Goal: Check status: Check status

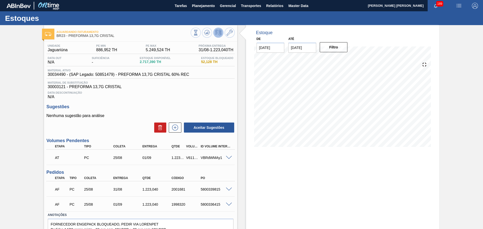
click at [189, 95] on div "Data Descontinuação N/A" at bounding box center [140, 94] width 188 height 10
click at [169, 93] on span "Data Descontinuação" at bounding box center [140, 92] width 185 height 3
click at [204, 37] on button at bounding box center [207, 33] width 10 height 10
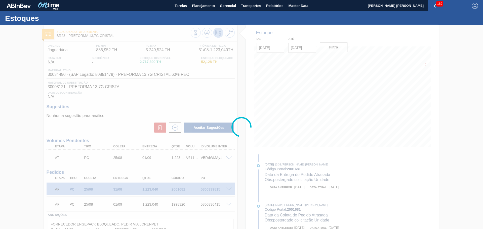
click at [183, 102] on div at bounding box center [241, 127] width 483 height 204
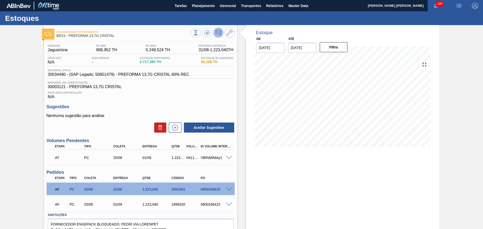
click at [227, 103] on div "Unidade Jaguariúna PE MIN 886,952 TH PE MAX 5.249,524 TH Próxima Entrega 31/08 …" at bounding box center [140, 146] width 193 height 209
drag, startPoint x: 310, startPoint y: 48, endPoint x: 247, endPoint y: 41, distance: 62.7
click at [257, 40] on div "De [DATE] Até [DATE] Next Month agosto 2025 dom seg ter qua qui sex sab 27 28 2…" at bounding box center [302, 43] width 101 height 17
type input "[DATE]"
click at [335, 46] on button "Filtro" at bounding box center [333, 47] width 28 height 10
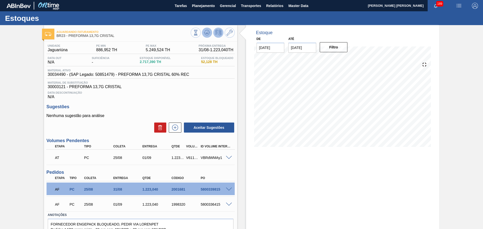
click at [205, 37] on button at bounding box center [207, 33] width 10 height 10
click at [192, 91] on span "Data Descontinuação" at bounding box center [140, 92] width 185 height 3
click at [200, 9] on span "Planejamento" at bounding box center [203, 6] width 23 height 6
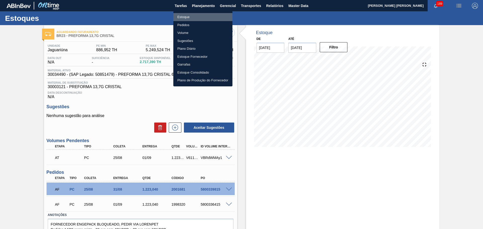
click at [189, 16] on li "Estoque" at bounding box center [202, 17] width 59 height 8
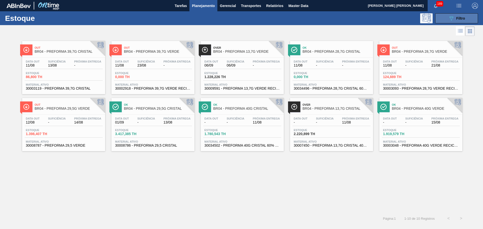
click at [455, 19] on div "089F7B8B-B2A5-4AFE-B5C0-19BA573D28AC Filtro" at bounding box center [456, 18] width 17 height 6
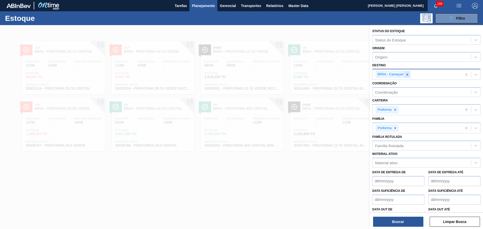
click at [407, 75] on icon at bounding box center [407, 75] width 2 height 2
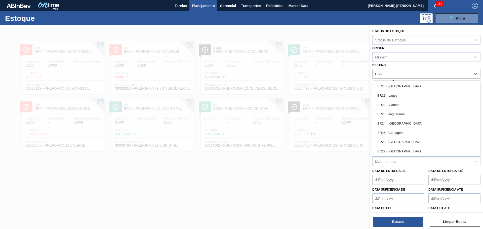
type input "BR20"
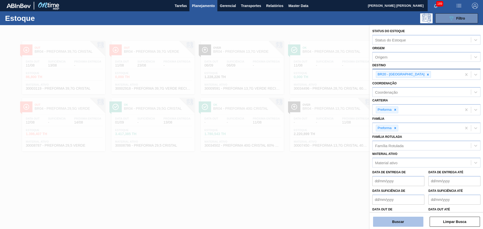
click at [401, 224] on button "Buscar" at bounding box center [398, 222] width 50 height 10
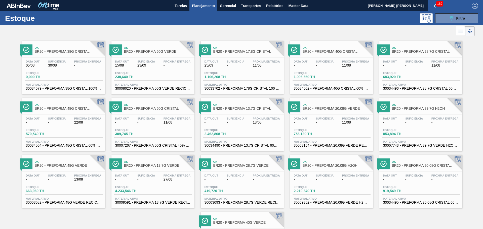
click at [102, 221] on div "Ok BR20 - PREFORMA 38G CRISTAL Data out 05/08 Suficiência 30/08 Próxima Entrega…" at bounding box center [241, 151] width 483 height 228
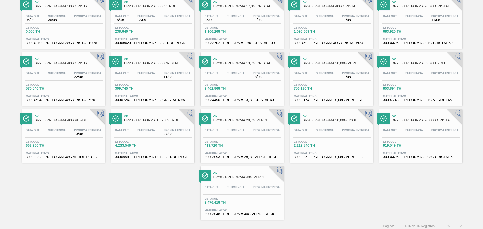
scroll to position [49, 0]
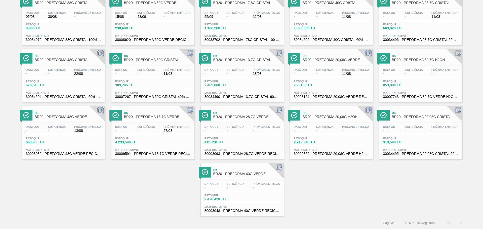
click at [349, 171] on div "Ok BR20 - PREFORMA 38G CRISTAL Data out 05/08 Suficiência 30/08 Próxima Entrega…" at bounding box center [241, 102] width 483 height 228
click at [142, 193] on div "Ok BR20 - PREFORMA 38G CRISTAL Data out 05/08 Suficiência 30/08 Próxima Entrega…" at bounding box center [241, 102] width 483 height 228
click at [164, 193] on div "Ok BR20 - PREFORMA 38G CRISTAL Data out 05/08 Suficiência 30/08 Próxima Entrega…" at bounding box center [241, 102] width 483 height 228
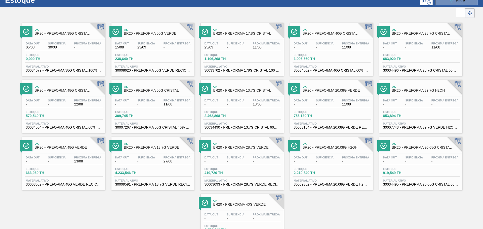
scroll to position [0, 0]
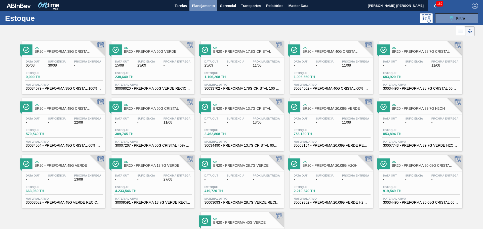
click at [196, 7] on span "Planejamento" at bounding box center [203, 6] width 23 height 6
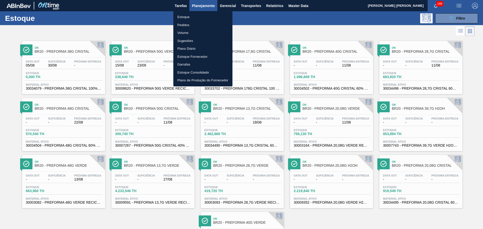
click at [192, 18] on li "Estoque" at bounding box center [202, 17] width 59 height 8
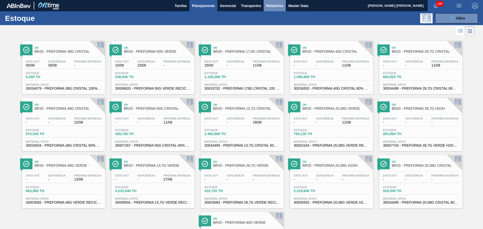
click at [277, 7] on span "Relatórios" at bounding box center [274, 6] width 17 height 6
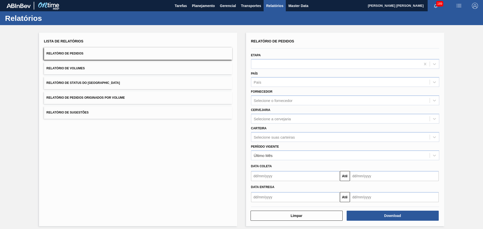
click at [81, 54] on span "Relatório de Pedidos" at bounding box center [64, 54] width 37 height 4
click at [93, 52] on button "Relatório de Pedidos" at bounding box center [138, 53] width 188 height 12
click at [272, 64] on div at bounding box center [335, 63] width 169 height 7
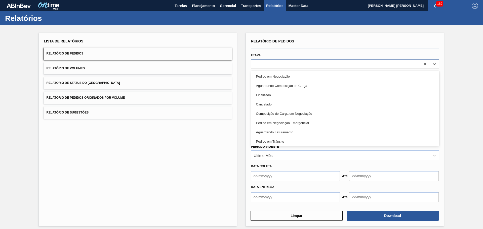
type input "A"
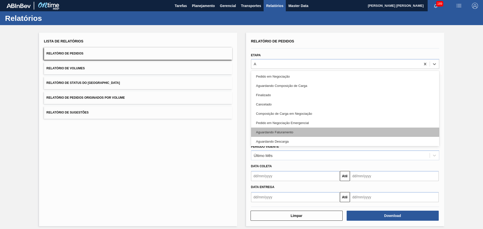
click at [282, 131] on div "Aguardando Faturamento" at bounding box center [345, 132] width 188 height 9
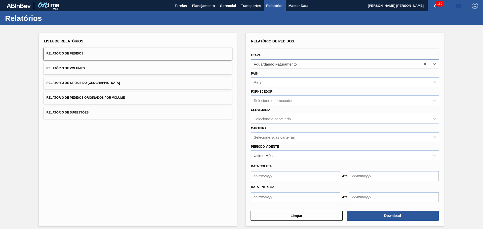
click at [310, 65] on div "Aguardando Faturamento" at bounding box center [335, 63] width 169 height 7
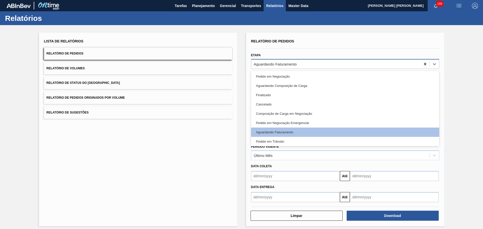
click at [425, 63] on icon at bounding box center [424, 64] width 5 height 5
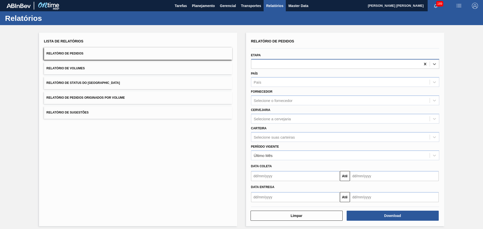
click at [424, 63] on icon at bounding box center [424, 64] width 5 height 5
click at [424, 65] on icon at bounding box center [424, 64] width 2 height 3
click at [422, 64] on icon at bounding box center [424, 64] width 5 height 5
click at [265, 82] on div "País" at bounding box center [340, 82] width 178 height 7
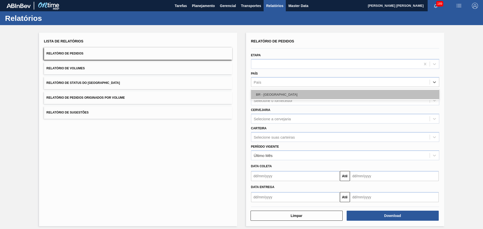
click at [267, 95] on div "BR - [GEOGRAPHIC_DATA]" at bounding box center [345, 94] width 188 height 9
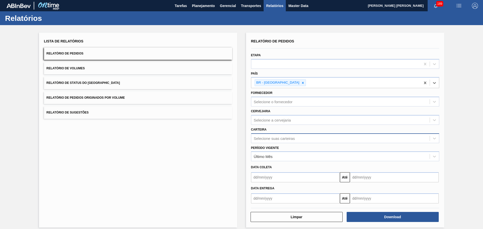
click at [270, 137] on div "Selecione suas carteiras" at bounding box center [274, 138] width 41 height 4
type input "PREF"
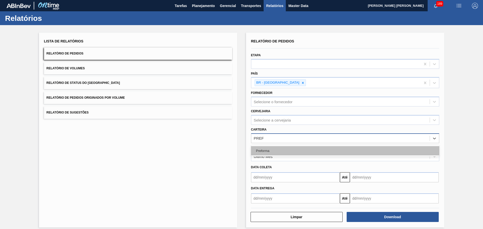
click at [265, 152] on div "Preforma" at bounding box center [345, 150] width 188 height 9
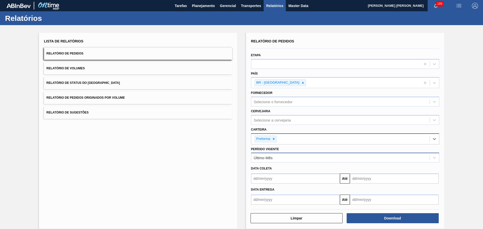
click at [272, 157] on div "Último Mês" at bounding box center [263, 158] width 19 height 4
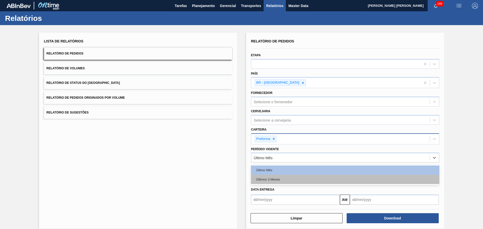
click at [275, 181] on div "Últimos 3 Meses" at bounding box center [345, 179] width 188 height 9
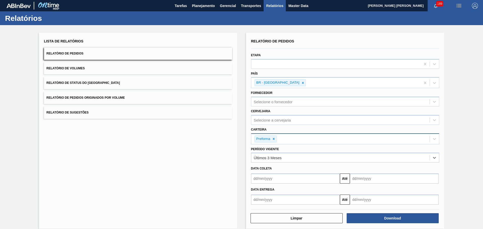
click at [274, 181] on input "text" at bounding box center [295, 179] width 89 height 10
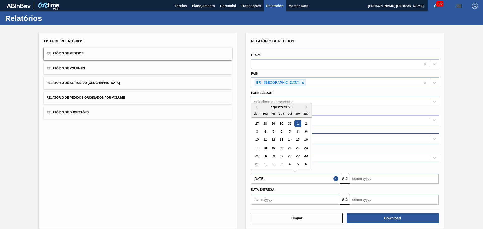
type input "[DATE]"
click at [363, 179] on input "text" at bounding box center [394, 179] width 89 height 10
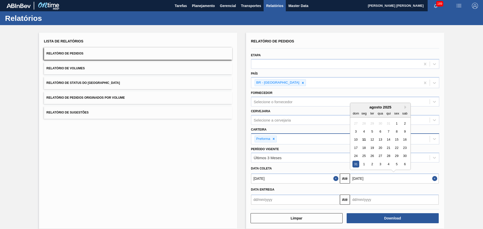
type input "[DATE]"
click at [353, 163] on div "31" at bounding box center [355, 164] width 7 height 7
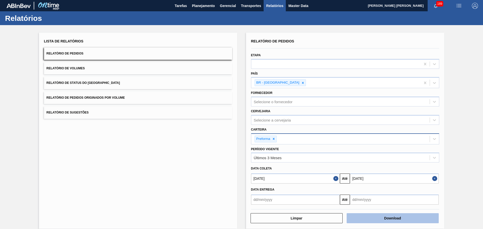
click at [383, 219] on button "Download" at bounding box center [392, 218] width 92 height 10
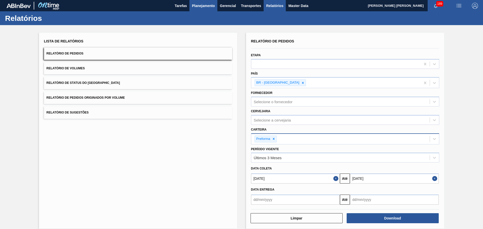
click at [201, 7] on span "Planejamento" at bounding box center [203, 6] width 23 height 6
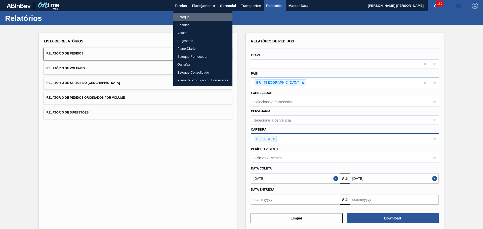
click at [181, 18] on li "Estoque" at bounding box center [202, 17] width 59 height 8
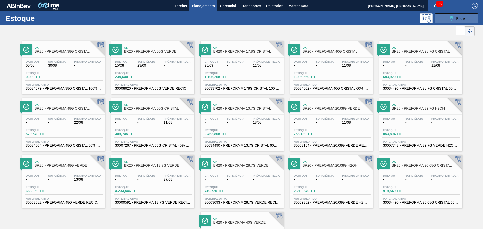
click at [449, 22] on button "089F7B8B-B2A5-4AFE-B5C0-19BA573D28AC Filtro" at bounding box center [456, 18] width 43 height 10
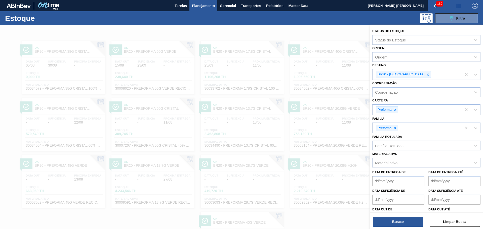
drag, startPoint x: 389, startPoint y: 147, endPoint x: 386, endPoint y: 146, distance: 2.8
click at [388, 147] on div "Família Rotulada" at bounding box center [389, 146] width 28 height 4
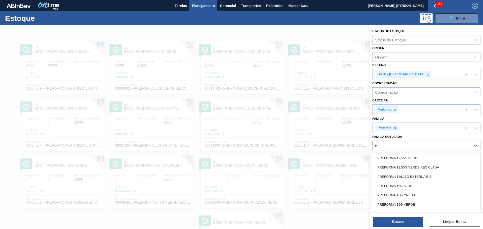
type Rotulada "50"
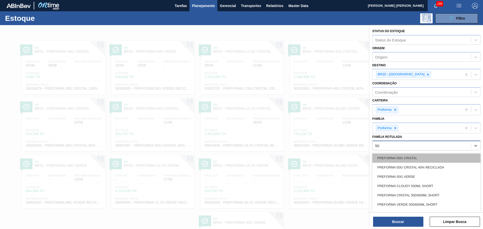
click at [414, 158] on div "PREFORMA 50G CRISTAL" at bounding box center [426, 158] width 108 height 9
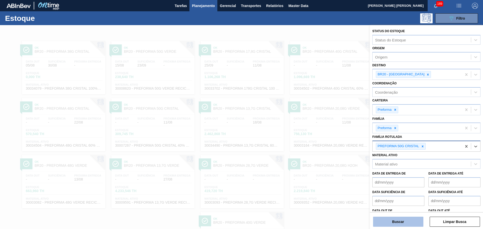
click at [396, 219] on button "Buscar" at bounding box center [398, 222] width 50 height 10
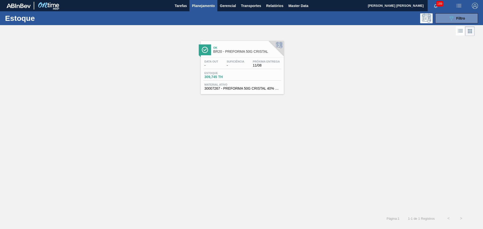
click at [219, 64] on div "Data out -" at bounding box center [211, 63] width 16 height 7
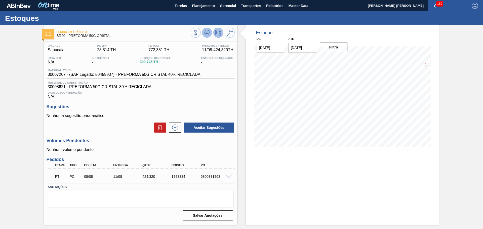
click at [209, 34] on icon at bounding box center [206, 34] width 5 height 3
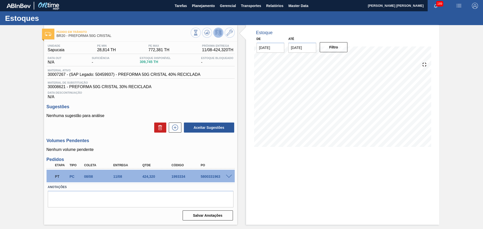
click at [180, 94] on div "Data Descontinuação N/A" at bounding box center [140, 94] width 188 height 10
click at [204, 4] on span "Planejamento" at bounding box center [203, 6] width 23 height 6
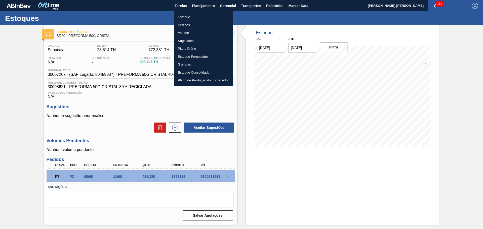
click at [192, 18] on li "Estoque" at bounding box center [203, 17] width 59 height 8
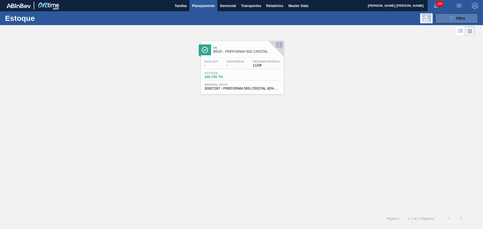
click at [453, 22] on button "089F7B8B-B2A5-4AFE-B5C0-19BA573D28AC Filtro" at bounding box center [456, 18] width 43 height 10
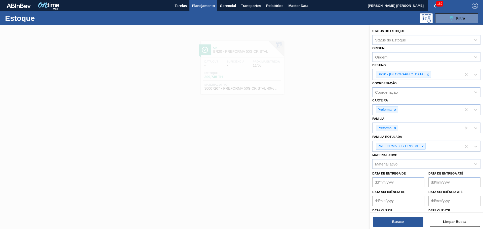
click at [425, 75] on div at bounding box center [428, 74] width 6 height 6
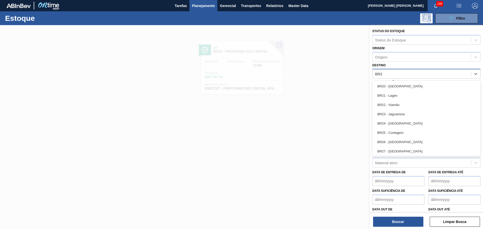
type input "BR23"
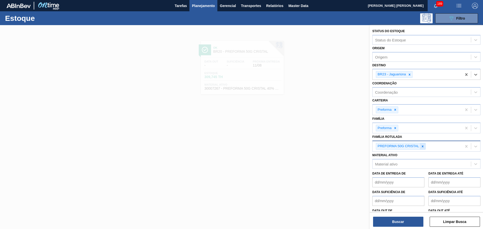
click at [422, 147] on icon at bounding box center [422, 147] width 2 height 2
click at [396, 148] on div "Família Rotulada" at bounding box center [421, 145] width 98 height 7
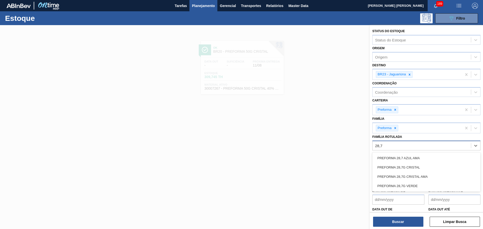
type Rotulada "28,7G"
click at [406, 175] on div "PREFORMA 28,7G VERDE" at bounding box center [426, 176] width 108 height 9
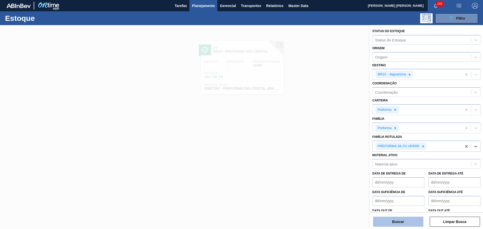
click at [406, 226] on button "Buscar" at bounding box center [398, 222] width 50 height 10
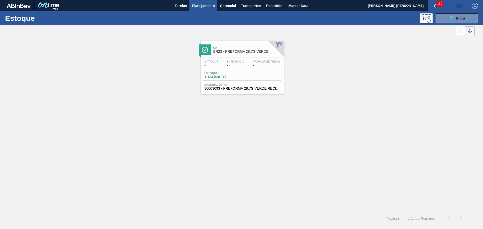
click at [251, 74] on div "Estoque 1.134,520 TH" at bounding box center [242, 76] width 78 height 9
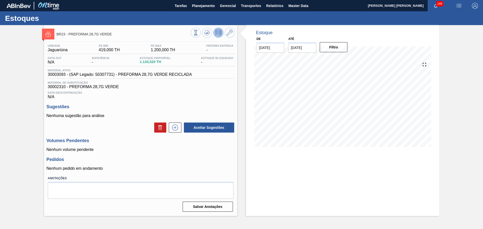
click at [193, 94] on div "Data Descontinuação N/A" at bounding box center [140, 94] width 188 height 10
click at [57, 76] on span "30003093 - (SAP Legado: 50307731) - PREFORMA 28,7G VERDE RECICLADA" at bounding box center [120, 74] width 144 height 5
copy span "30003093"
click at [205, 10] on button "Planejamento" at bounding box center [203, 5] width 28 height 11
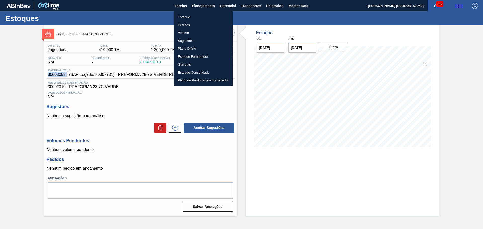
click at [189, 15] on li "Estoque" at bounding box center [203, 17] width 59 height 8
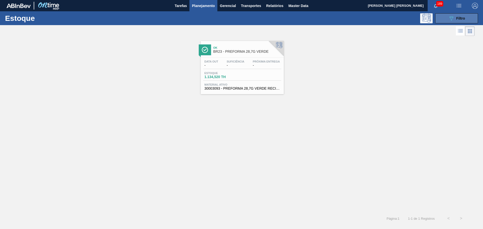
click at [447, 22] on button "089F7B8B-B2A5-4AFE-B5C0-19BA573D28AC Filtro" at bounding box center [456, 18] width 43 height 10
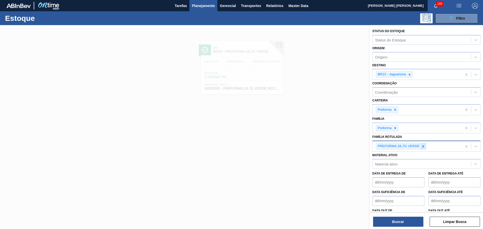
click at [421, 146] on icon at bounding box center [423, 147] width 4 height 4
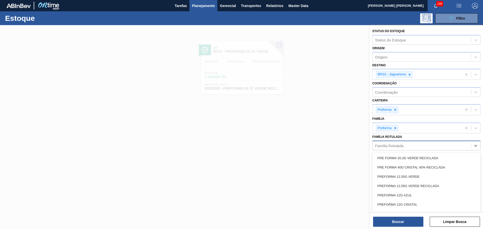
click at [403, 148] on div "Família Rotulada" at bounding box center [421, 145] width 98 height 7
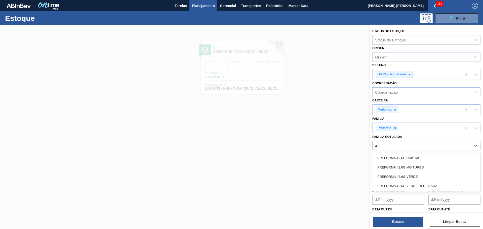
type Rotulada "42,6"
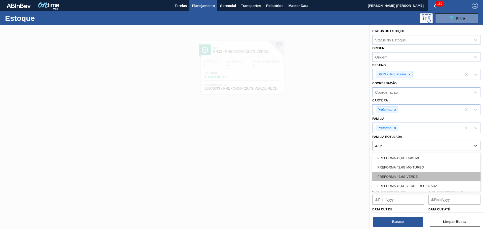
click at [413, 180] on div "PREFORMA 42,6G VERDE" at bounding box center [426, 176] width 108 height 9
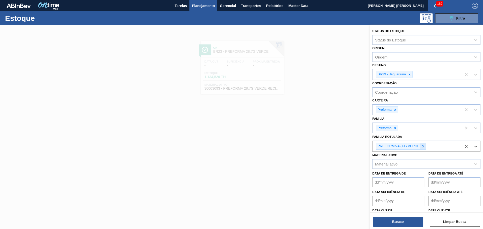
click at [423, 146] on icon at bounding box center [423, 147] width 2 height 2
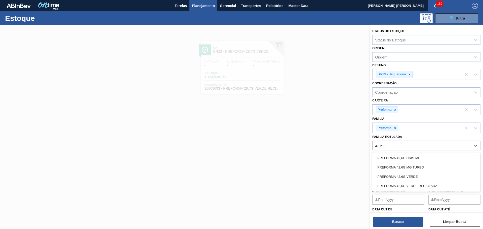
type Rotulada "42,6g c"
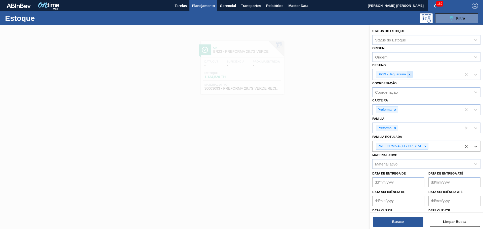
click at [409, 74] on icon at bounding box center [409, 75] width 2 height 2
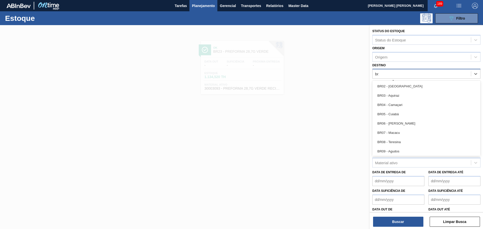
type input "br15"
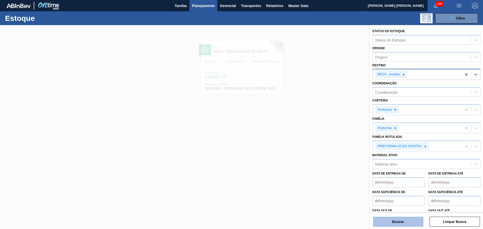
click at [397, 224] on button "Buscar" at bounding box center [398, 222] width 50 height 10
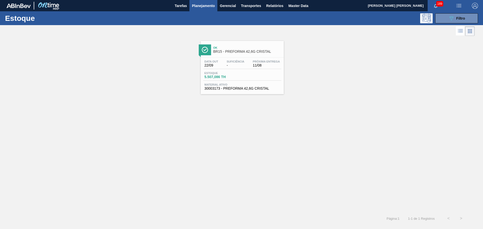
click at [250, 68] on div "Data out 22/09 Suficiência - Próxima Entrega 11/08" at bounding box center [242, 64] width 78 height 9
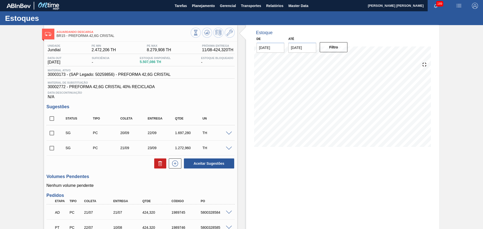
click at [205, 86] on span "30002772 - PREFORMA 42,6G CRISTAL 40% RECICLADA" at bounding box center [140, 87] width 185 height 5
click at [54, 118] on input "checkbox" at bounding box center [51, 118] width 11 height 11
checkbox input "true"
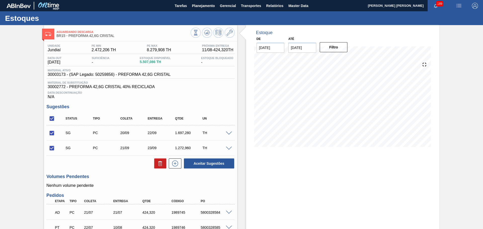
click at [166, 163] on div at bounding box center [173, 164] width 15 height 10
click at [162, 162] on button at bounding box center [160, 164] width 12 height 10
checkbox input "false"
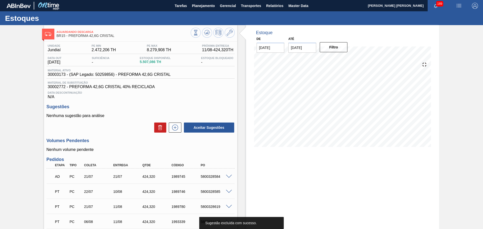
click at [149, 105] on h3 "Sugestões" at bounding box center [140, 106] width 188 height 5
click at [264, 187] on div "Estoque De [DATE] Até [DATE] Filtro 10/09 Projeção de Estoque 3,616.954 [DOMAIN…" at bounding box center [342, 162] width 193 height 275
click at [176, 99] on div "Unidade Jundiaí PE MIN 2.472,206 TH PE MAX 8.279,908 TH Próxima Entrega 11/08 -…" at bounding box center [140, 170] width 193 height 256
click at [136, 126] on div "Aceitar Sugestões" at bounding box center [140, 127] width 188 height 11
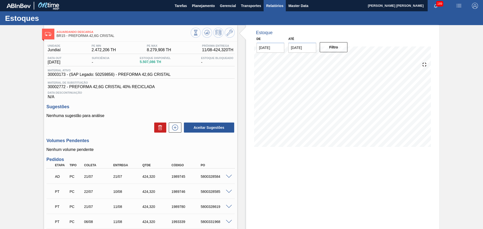
click at [269, 5] on span "Relatórios" at bounding box center [274, 6] width 17 height 6
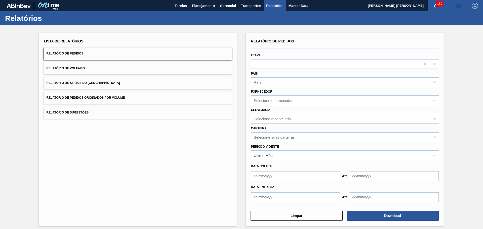
click at [108, 69] on button "Relatório de Volumes" at bounding box center [138, 68] width 188 height 12
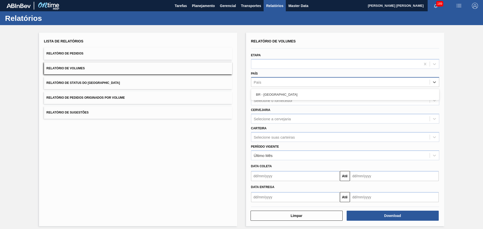
click at [274, 86] on div "País" at bounding box center [345, 82] width 188 height 10
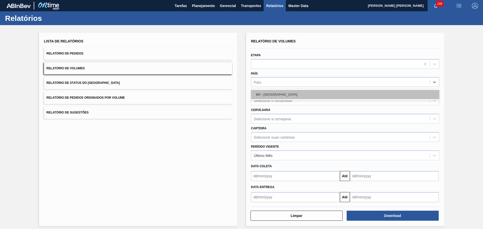
click at [268, 94] on div "BR - [GEOGRAPHIC_DATA]" at bounding box center [345, 94] width 188 height 9
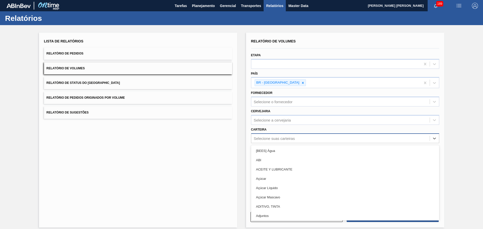
click at [259, 140] on div "Selecione suas carteiras" at bounding box center [274, 138] width 41 height 4
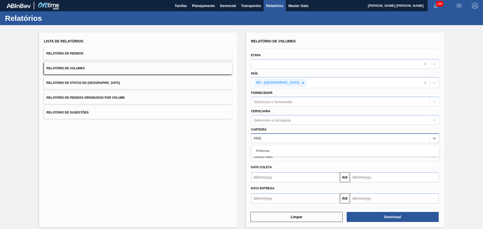
type input "PREF"
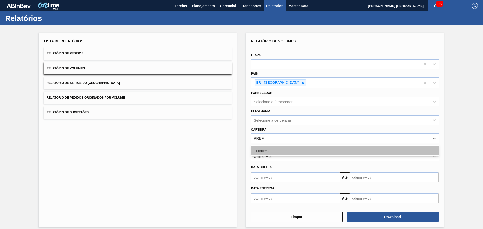
click at [267, 149] on div "Preforma" at bounding box center [345, 150] width 188 height 9
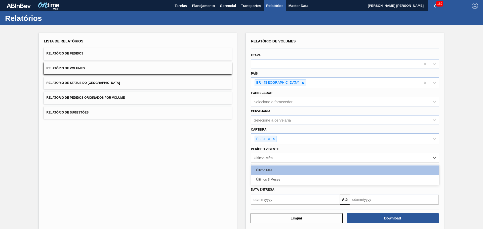
drag, startPoint x: 269, startPoint y: 156, endPoint x: 270, endPoint y: 162, distance: 6.3
click at [270, 156] on div "Último Mês" at bounding box center [263, 158] width 19 height 4
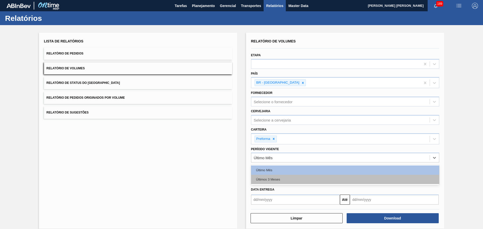
click at [274, 179] on div "Últimos 3 Meses" at bounding box center [345, 179] width 188 height 9
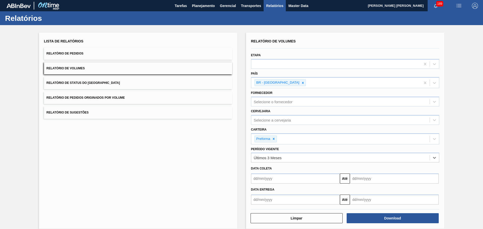
click at [274, 179] on input "text" at bounding box center [295, 179] width 89 height 10
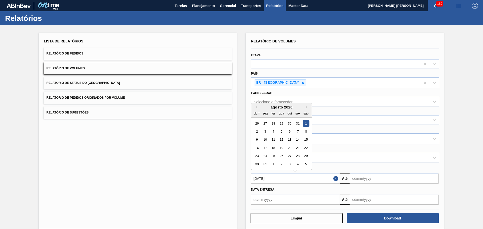
type input "[DATE]"
drag, startPoint x: 366, startPoint y: 173, endPoint x: 367, endPoint y: 177, distance: 3.8
click at [366, 174] on input "text" at bounding box center [394, 179] width 89 height 10
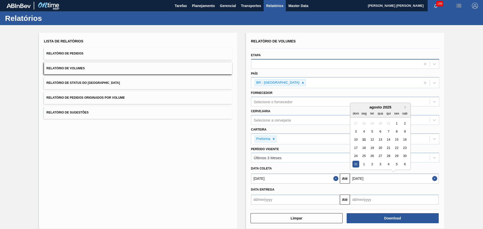
type input "[DATE]"
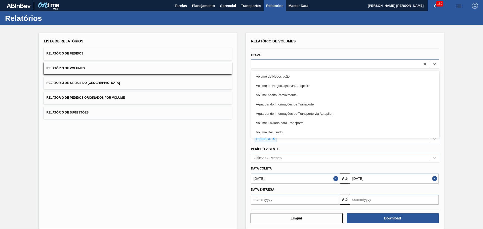
click at [283, 60] on div at bounding box center [345, 64] width 188 height 10
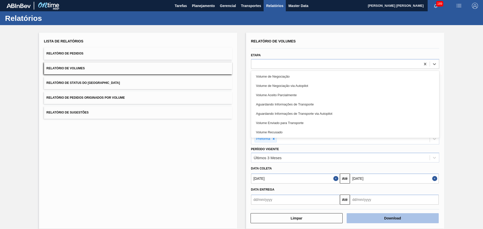
click at [389, 219] on button "Download" at bounding box center [392, 218] width 92 height 10
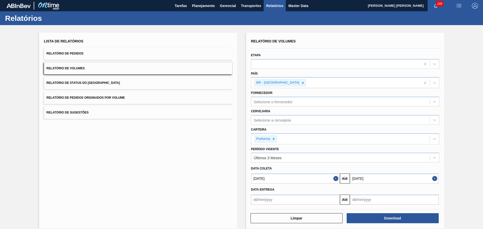
click at [149, 152] on div "Lista de Relatórios Relatório de Pedidos Relatório de Volumes Relatório de Stat…" at bounding box center [138, 131] width 198 height 196
click at [201, 8] on span "Planejamento" at bounding box center [203, 6] width 23 height 6
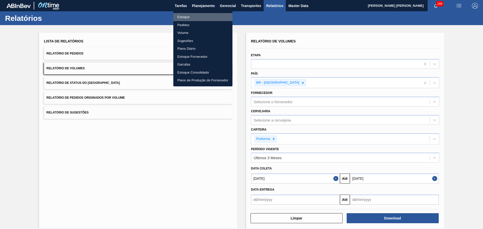
click at [190, 16] on li "Estoque" at bounding box center [202, 17] width 59 height 8
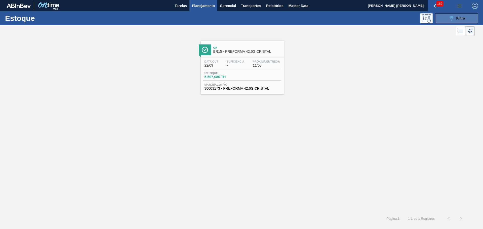
click at [457, 16] on span "Filtro" at bounding box center [460, 18] width 9 height 4
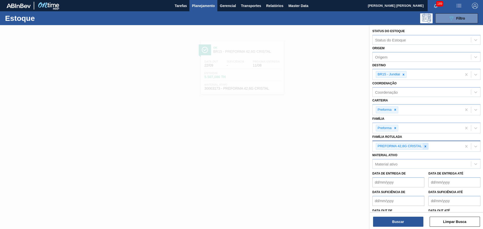
click at [425, 149] on div at bounding box center [425, 146] width 6 height 6
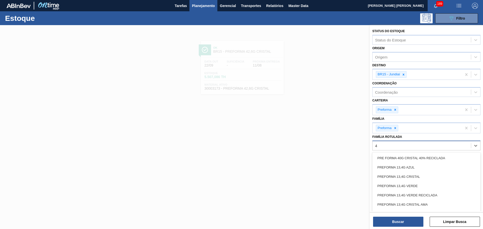
type Rotulada "48"
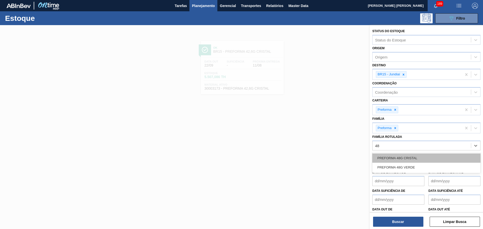
click at [421, 155] on div "PREFORMA 48G CRISTAL" at bounding box center [426, 158] width 108 height 9
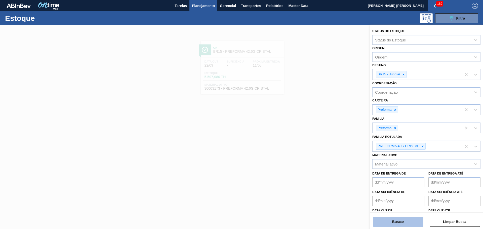
click at [391, 221] on button "Buscar" at bounding box center [398, 222] width 50 height 10
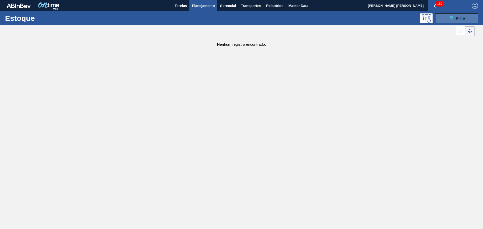
click at [477, 17] on button "089F7B8B-B2A5-4AFE-B5C0-19BA573D28AC Filtro" at bounding box center [456, 18] width 43 height 10
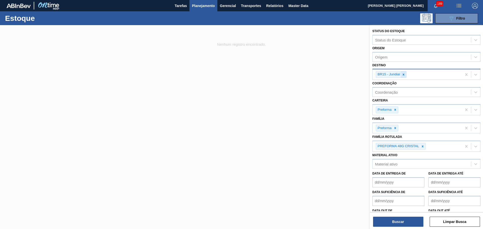
click at [403, 77] on div at bounding box center [403, 74] width 6 height 6
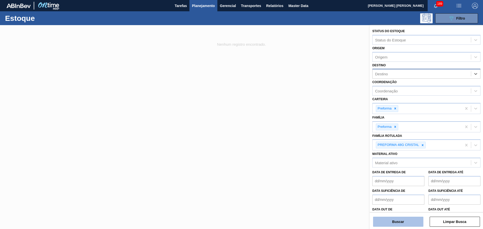
click at [390, 224] on button "Buscar" at bounding box center [398, 222] width 50 height 10
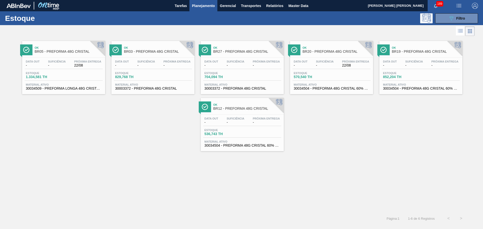
click at [157, 79] on div "Estoque 829,768 TH" at bounding box center [153, 76] width 78 height 9
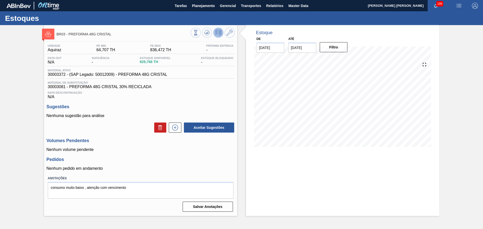
click at [59, 75] on span "30003372 - (SAP Legado: 50012009) - PREFORMA 48G CRISTAL" at bounding box center [107, 74] width 119 height 5
copy span "30003372"
click at [203, 8] on span "Planejamento" at bounding box center [203, 6] width 23 height 6
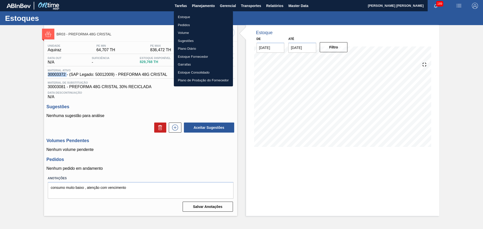
click at [183, 20] on li "Estoque" at bounding box center [203, 17] width 59 height 8
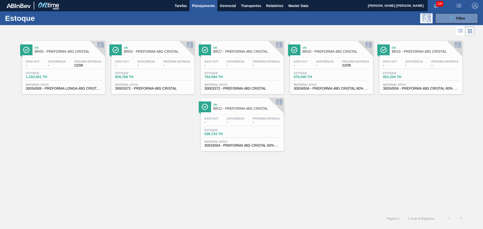
click at [449, 24] on div "Estoque 089F7B8B-B2A5-4AFE-B5C0-19BA573D28AC Filtro" at bounding box center [241, 18] width 483 height 14
click at [449, 20] on icon "089F7B8B-B2A5-4AFE-B5C0-19BA573D28AC" at bounding box center [451, 18] width 6 height 6
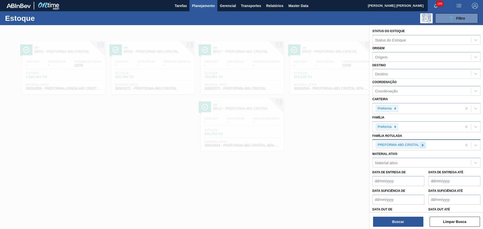
click at [423, 147] on div at bounding box center [422, 145] width 6 height 6
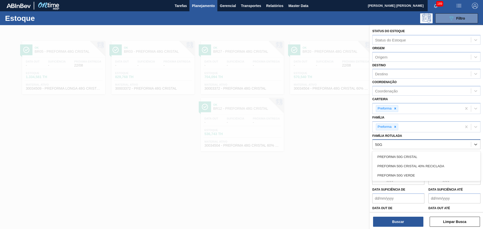
type Rotulada "50G"
click at [420, 154] on div "PREFORMA 50G CRISTAL" at bounding box center [426, 156] width 108 height 9
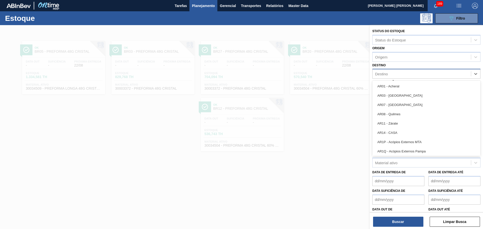
click at [383, 71] on div "Destino" at bounding box center [421, 73] width 98 height 7
type input "BR20"
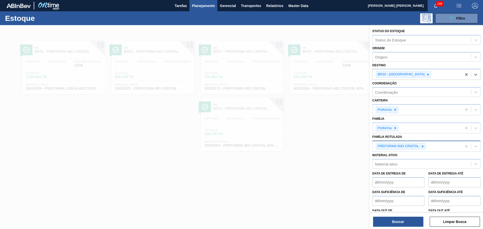
click at [407, 215] on div "Buscar Limpar Busca" at bounding box center [425, 219] width 113 height 14
click at [404, 221] on button "Buscar" at bounding box center [398, 222] width 50 height 10
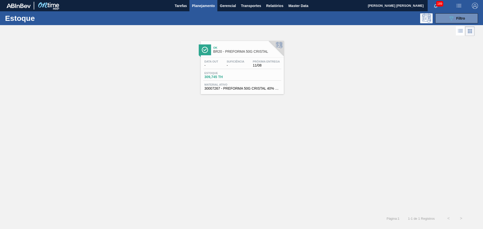
click at [226, 75] on span "309,745 TH" at bounding box center [221, 77] width 35 height 4
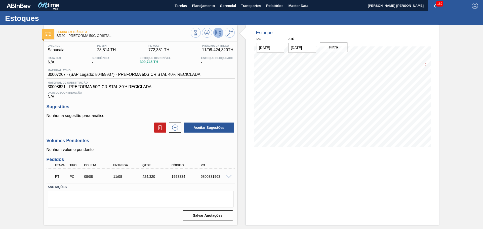
click at [218, 154] on div "Unidade Sapucaia PE MIN 28,814 TH PE MAX 772,381 TH Próxima Entrega 11/08 - 424…" at bounding box center [140, 132] width 193 height 181
click at [189, 97] on div "Data Descontinuação N/A" at bounding box center [140, 94] width 188 height 10
click at [205, 9] on button "Planejamento" at bounding box center [203, 5] width 28 height 11
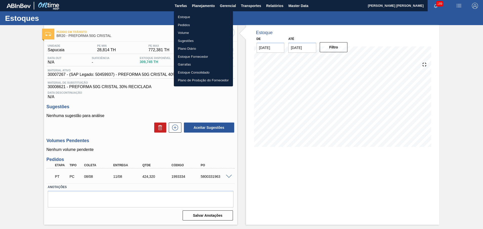
click at [180, 20] on li "Estoque" at bounding box center [203, 17] width 59 height 8
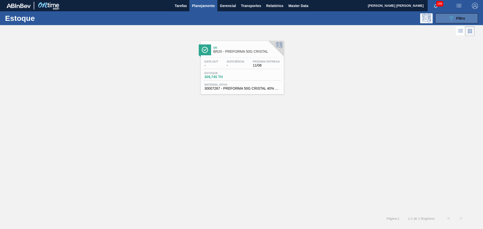
click at [452, 21] on icon "089F7B8B-B2A5-4AFE-B5C0-19BA573D28AC" at bounding box center [451, 18] width 6 height 6
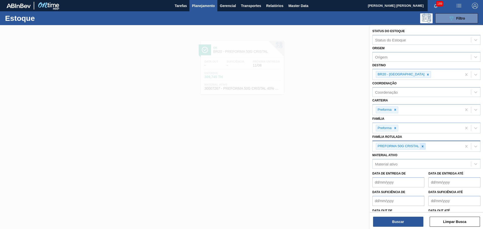
click at [422, 146] on icon at bounding box center [422, 147] width 2 height 2
type Rotulada "42,6"
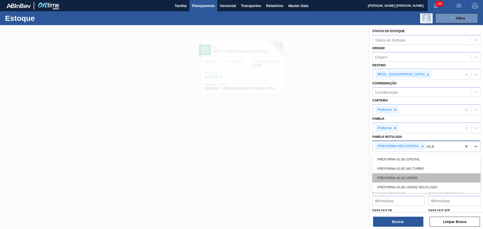
click at [422, 176] on div "PREFORMA 42,6G VERDE" at bounding box center [426, 177] width 108 height 9
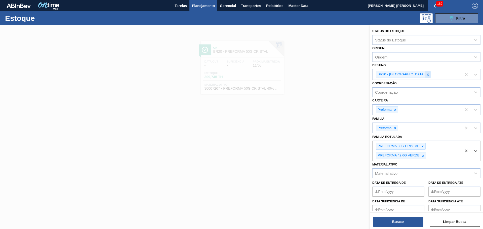
click at [425, 74] on div at bounding box center [428, 74] width 6 height 6
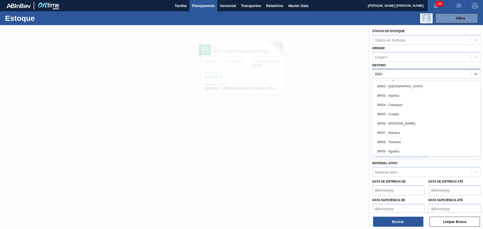
type input "BR08"
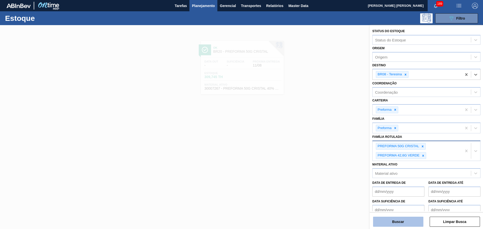
click at [392, 225] on button "Buscar" at bounding box center [398, 222] width 50 height 10
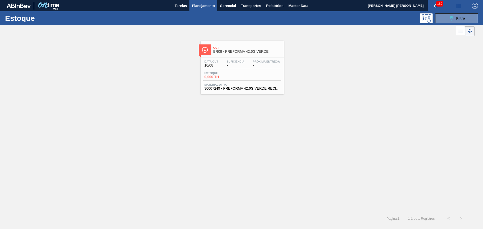
click at [241, 64] on span "-" at bounding box center [235, 66] width 18 height 4
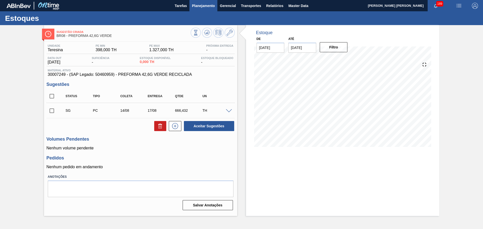
click at [201, 6] on span "Planejamento" at bounding box center [203, 6] width 23 height 6
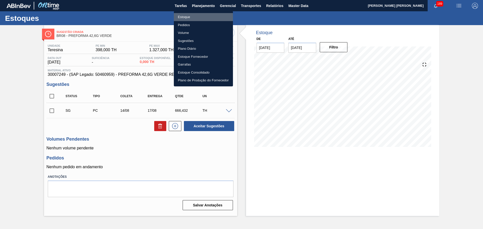
click at [189, 17] on li "Estoque" at bounding box center [203, 17] width 59 height 8
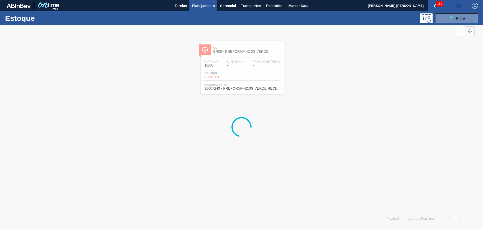
click at [458, 24] on div "Estoque 089F7B8B-B2A5-4AFE-B5C0-19BA573D28AC Filtro" at bounding box center [241, 18] width 483 height 14
click at [455, 21] on div "089F7B8B-B2A5-4AFE-B5C0-19BA573D28AC Filtro" at bounding box center [456, 18] width 17 height 6
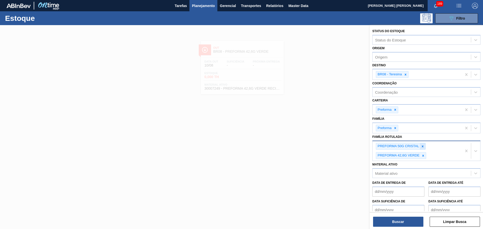
click at [421, 149] on div at bounding box center [422, 146] width 6 height 6
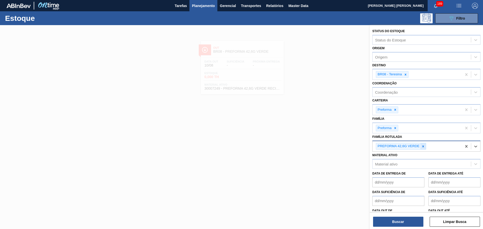
click at [422, 149] on div at bounding box center [423, 146] width 6 height 6
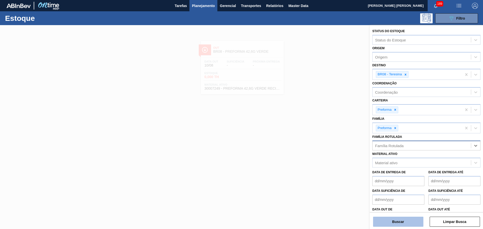
click at [379, 222] on button "Buscar" at bounding box center [398, 222] width 50 height 10
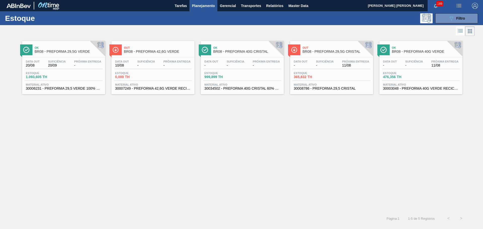
click at [399, 67] on div "Data out - Suficiência - Próxima Entrega 11/08" at bounding box center [421, 64] width 78 height 9
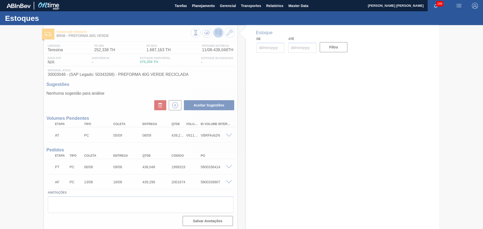
type input "[DATE]"
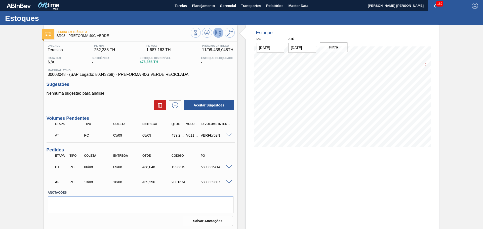
click at [243, 140] on div "Estoque De [DATE] Até [DATE] Filtro" at bounding box center [338, 127] width 202 height 205
click at [206, 34] on icon at bounding box center [206, 32] width 3 height 2
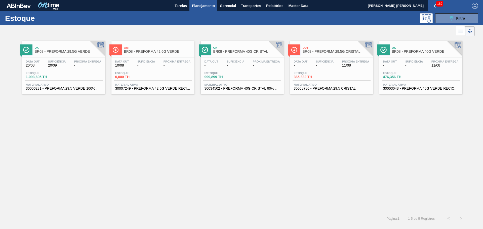
click at [322, 72] on span "Estoque" at bounding box center [311, 73] width 35 height 3
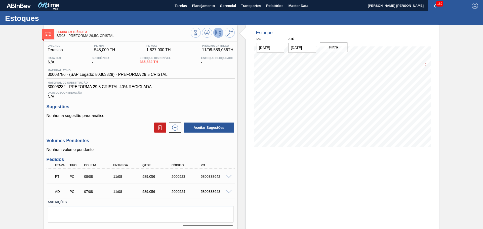
click at [127, 142] on h3 "Volumes Pendentes" at bounding box center [140, 140] width 188 height 5
click at [198, 33] on icon at bounding box center [196, 33] width 6 height 6
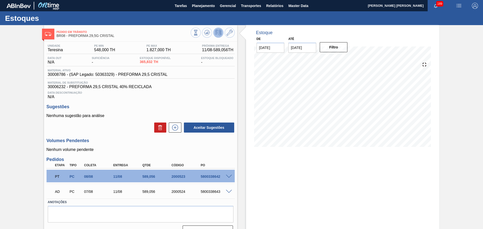
click at [129, 153] on div "Unidade Teresina PE MIN 548,000 TH PE MAX 1.827,000 TH Próxima Entrega 11/08 - …" at bounding box center [140, 140] width 193 height 196
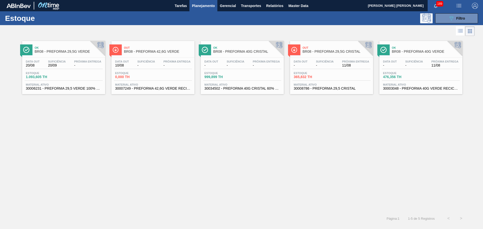
click at [226, 141] on div "Ok BR08 - PREFORMA 29,5G VERDE Data out 20/08 Suficiência 20/09 Próxima Entrega…" at bounding box center [241, 124] width 483 height 175
click at [151, 63] on span "Suficiência" at bounding box center [146, 61] width 18 height 3
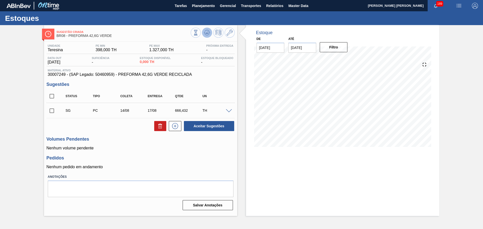
click at [207, 36] on button at bounding box center [207, 33] width 10 height 10
click at [228, 33] on icon at bounding box center [229, 33] width 6 height 6
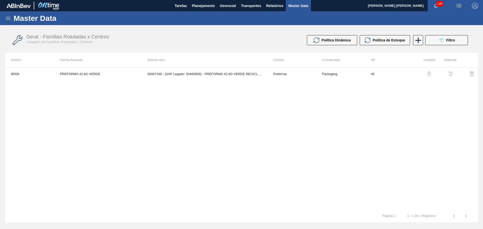
click at [457, 73] on td at bounding box center [466, 74] width 21 height 13
click at [454, 72] on button "button" at bounding box center [450, 74] width 12 height 12
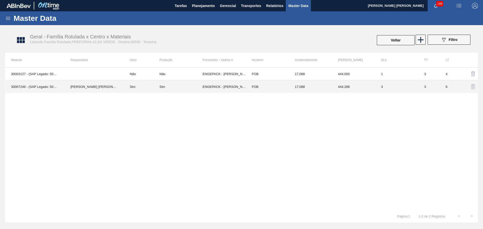
click at [128, 87] on td "Sim" at bounding box center [142, 86] width 36 height 13
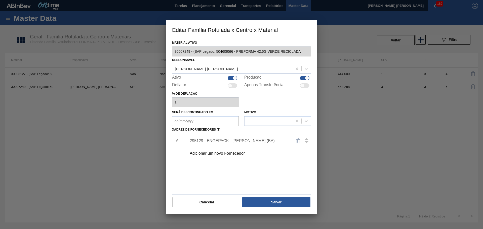
click at [230, 80] on div at bounding box center [232, 78] width 10 height 5
checkbox input "false"
click at [281, 202] on button "Salvar" at bounding box center [276, 202] width 68 height 10
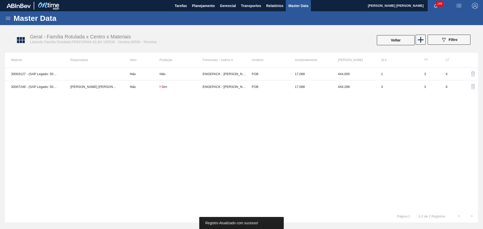
click at [174, 141] on div "30003127 - (SAP Legado: 50270223) - PREFORMA 42,6G VERDE Não Não ENGEPACK - [PE…" at bounding box center [241, 138] width 472 height 143
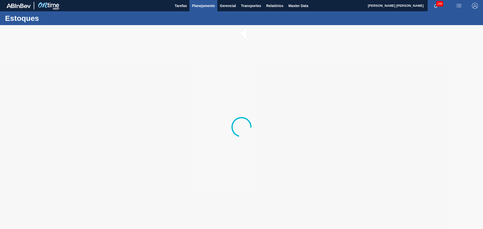
click at [202, 6] on span "Planejamento" at bounding box center [203, 6] width 23 height 6
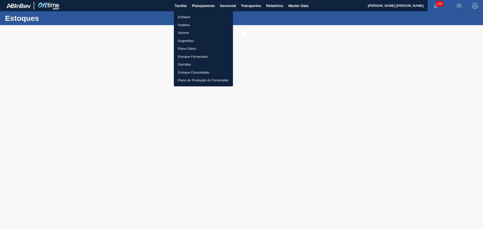
click at [187, 16] on li "Estoque" at bounding box center [203, 17] width 59 height 8
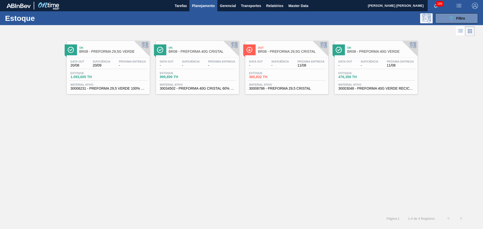
click at [183, 137] on div "Ok BR08 - PREFORMA 29,5G VERDE Data out 20/08 Suficiência 20/09 Próxima Entrega…" at bounding box center [241, 124] width 483 height 175
click at [212, 6] on span "Planejamento" at bounding box center [203, 6] width 23 height 6
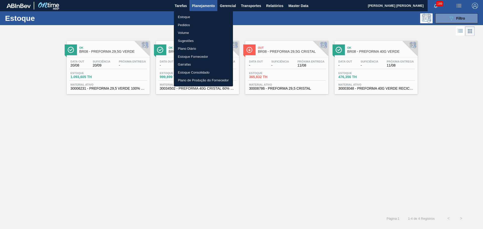
click at [184, 17] on li "Estoque" at bounding box center [203, 17] width 59 height 8
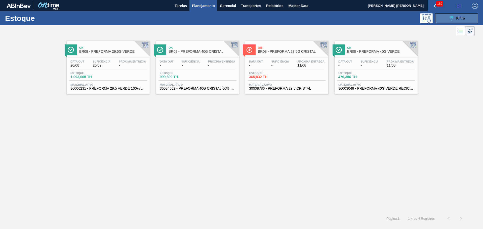
click at [458, 20] on div "089F7B8B-B2A5-4AFE-B5C0-19BA573D28AC Filtro" at bounding box center [456, 18] width 17 height 6
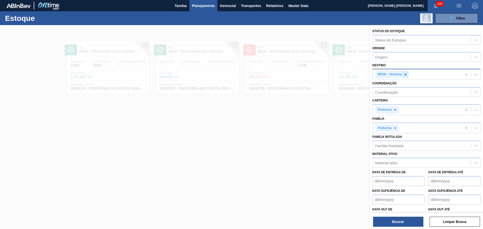
click at [404, 75] on icon at bounding box center [405, 75] width 4 height 4
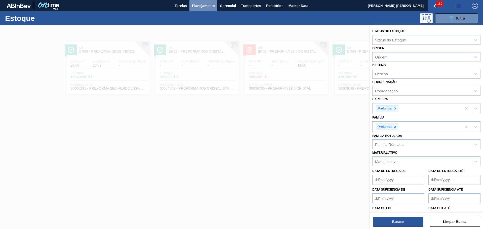
click at [193, 6] on span "Planejamento" at bounding box center [203, 6] width 23 height 6
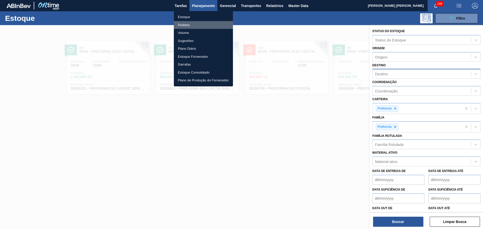
click at [183, 24] on li "Pedidos" at bounding box center [203, 25] width 59 height 8
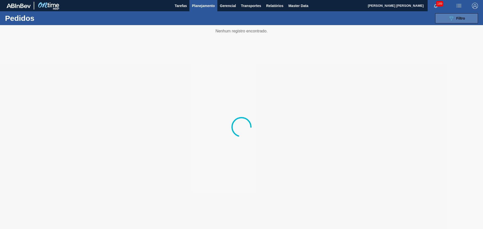
click at [455, 22] on button "089F7B8B-B2A5-4AFE-B5C0-19BA573D28AC Filtro" at bounding box center [456, 18] width 43 height 10
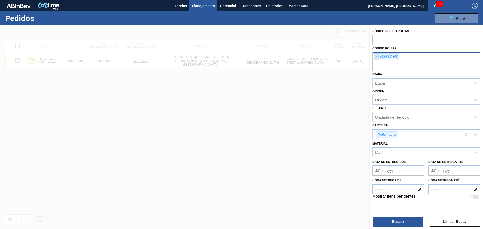
click at [374, 58] on span "×" at bounding box center [375, 57] width 5 height 6
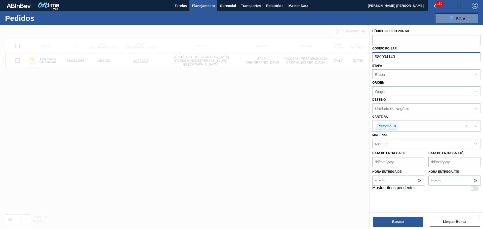
type input "5800341407"
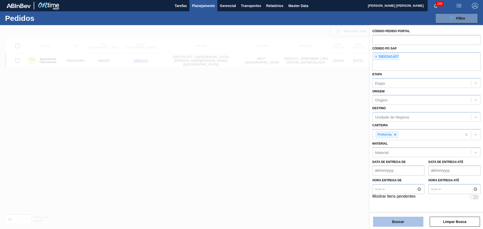
click at [400, 226] on button "Buscar" at bounding box center [398, 222] width 50 height 10
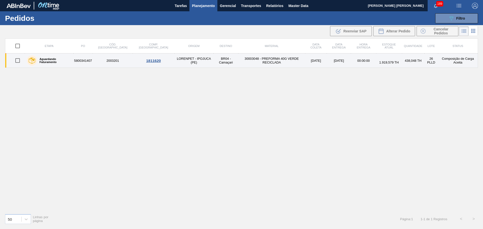
click at [181, 62] on td "LORENPET - IPOJUCA (PE)" at bounding box center [193, 61] width 39 height 14
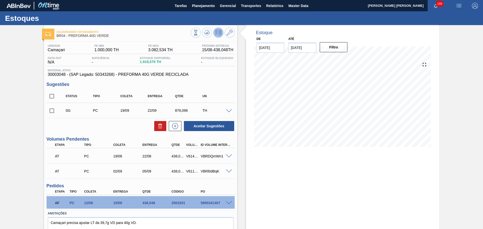
click at [235, 78] on div "Unidade Camaçari PE MIN 1.000,000 TH PE MAX 3.082,534 TH Próxima Entrega 15/08 …" at bounding box center [140, 145] width 193 height 207
click at [114, 130] on div "Aceitar Sugestões" at bounding box center [140, 126] width 188 height 11
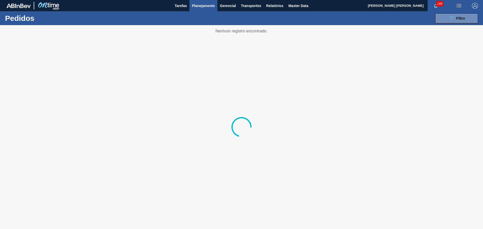
click at [244, 104] on div at bounding box center [241, 127] width 483 height 204
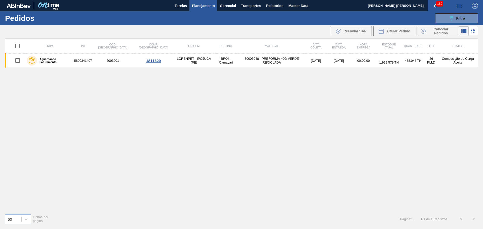
click at [197, 145] on div "Etapa PO Cód. Pedido Comp. Carga Origem Destino Material Data [PERSON_NAME] Dat…" at bounding box center [241, 123] width 472 height 171
